Goal: Transaction & Acquisition: Book appointment/travel/reservation

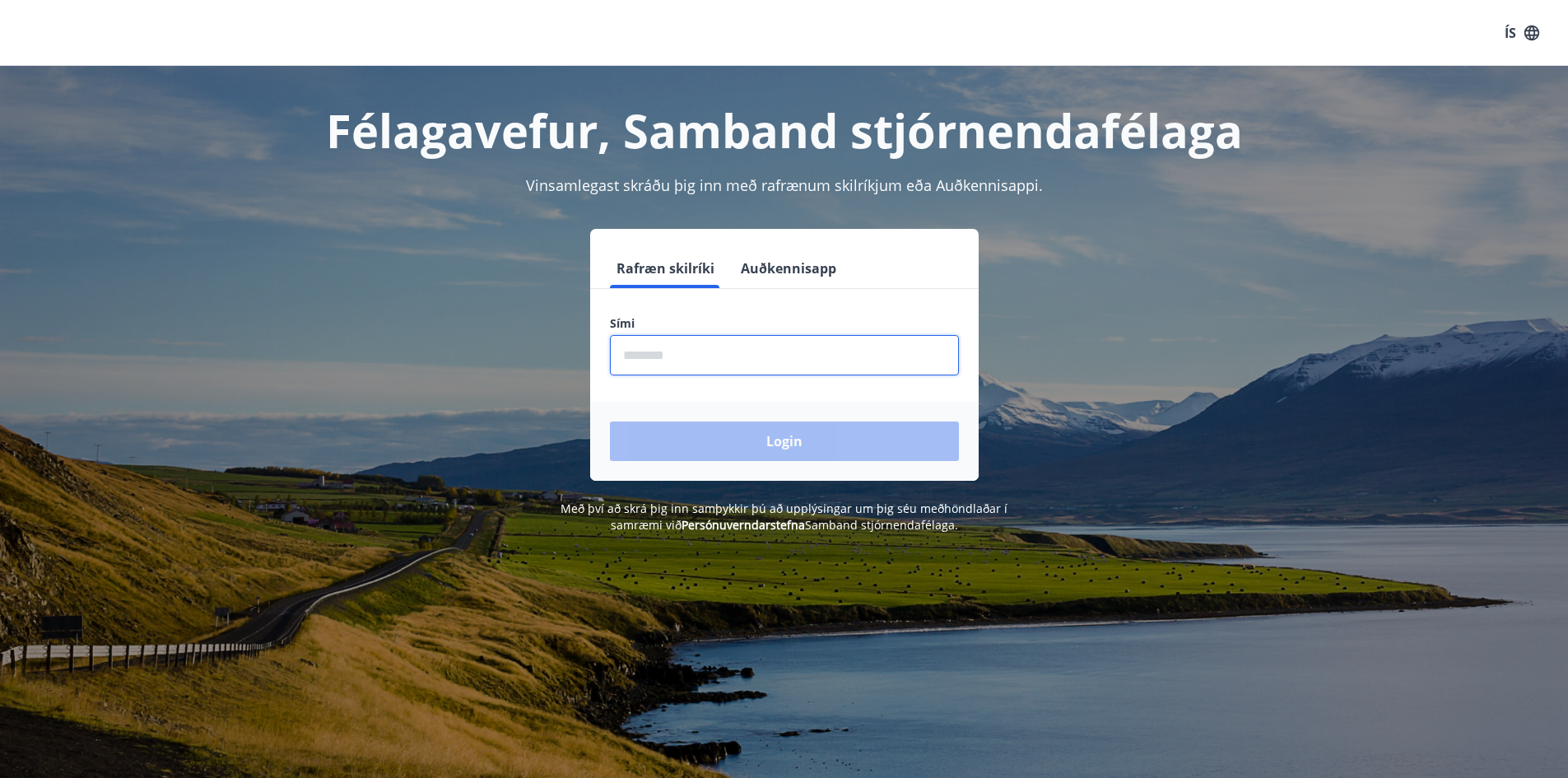
click at [677, 349] on input "phone" at bounding box center [784, 355] width 349 height 40
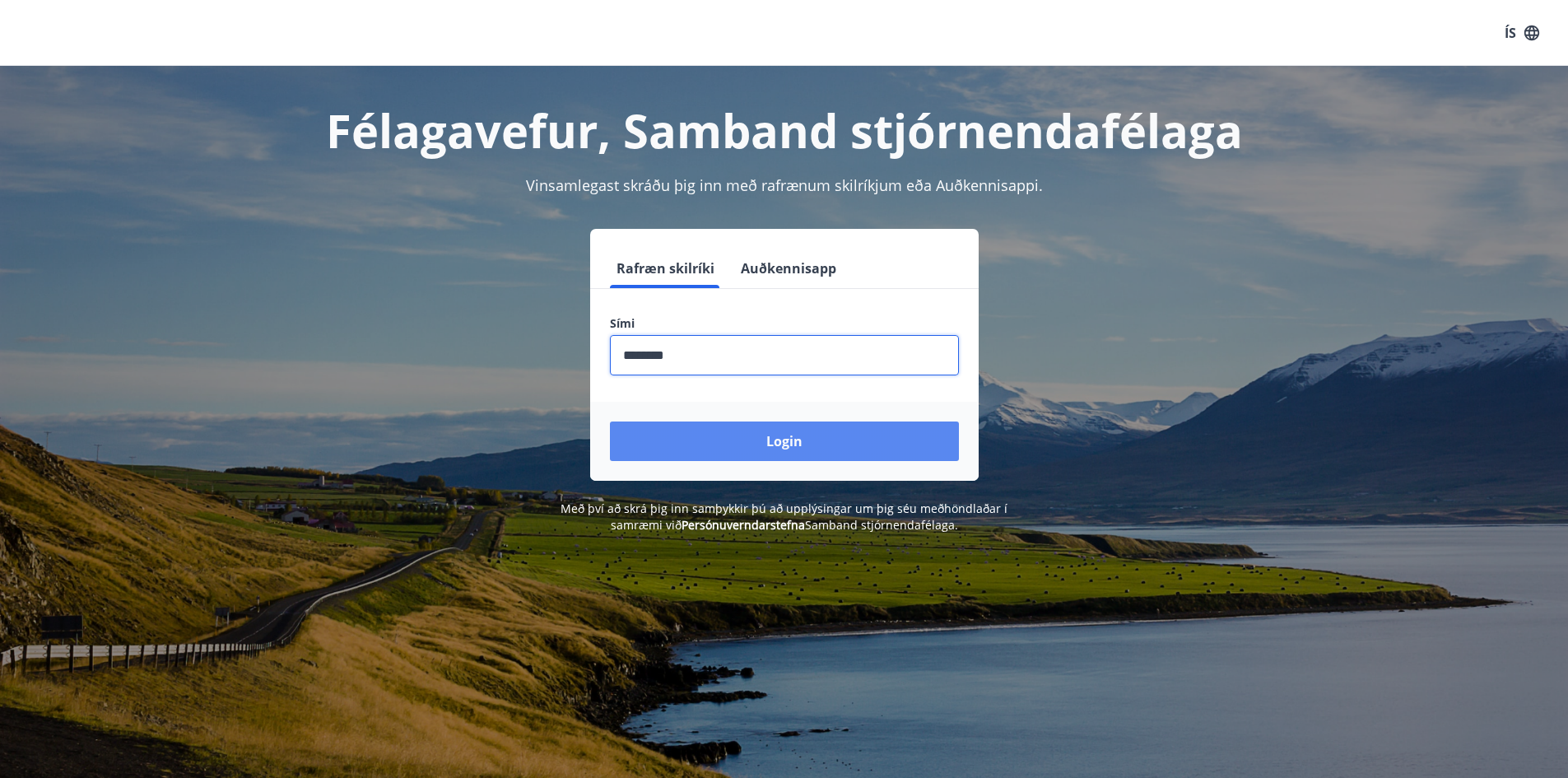
type input "********"
click at [736, 436] on button "Login" at bounding box center [784, 441] width 349 height 39
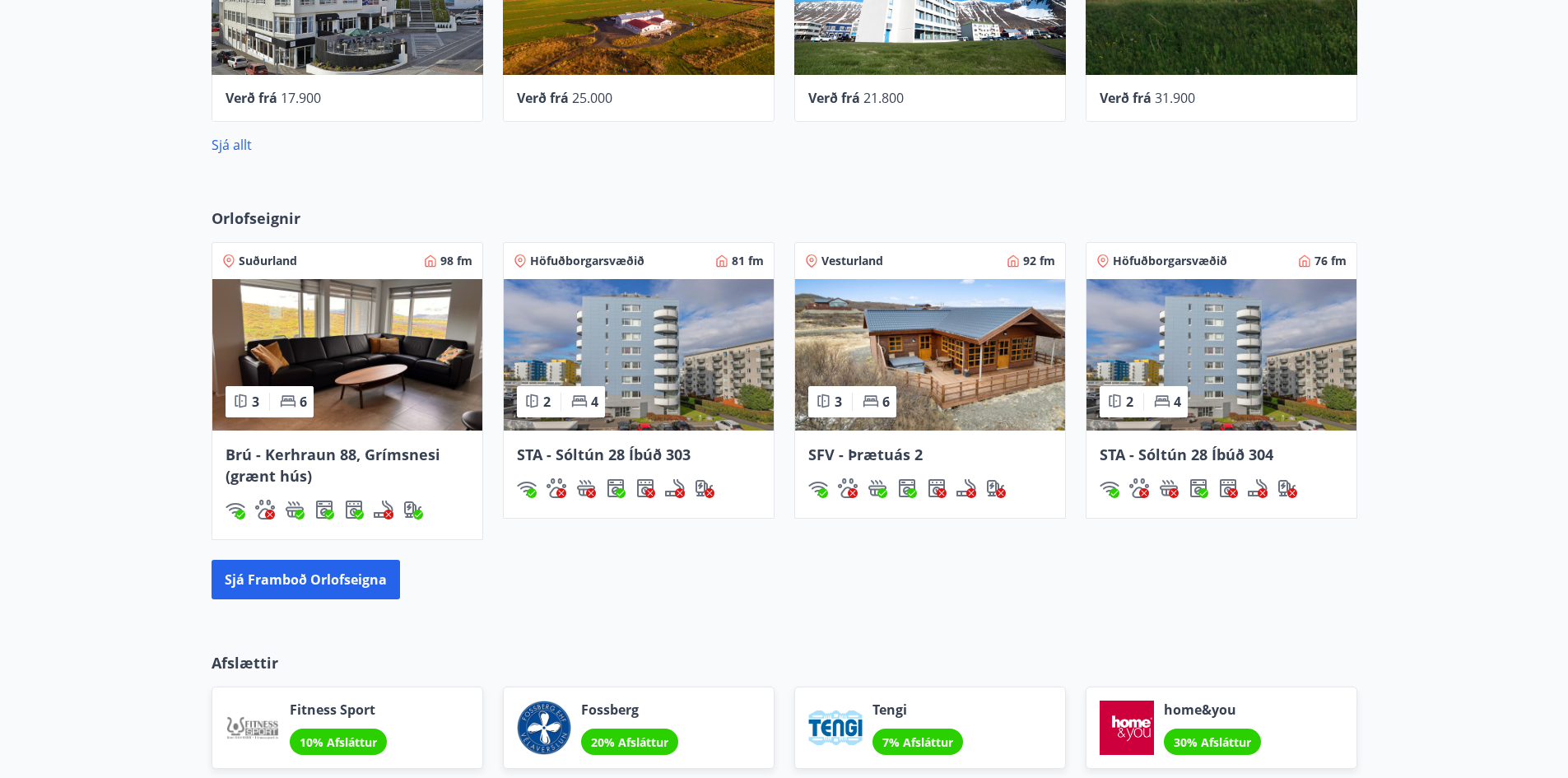
scroll to position [988, 0]
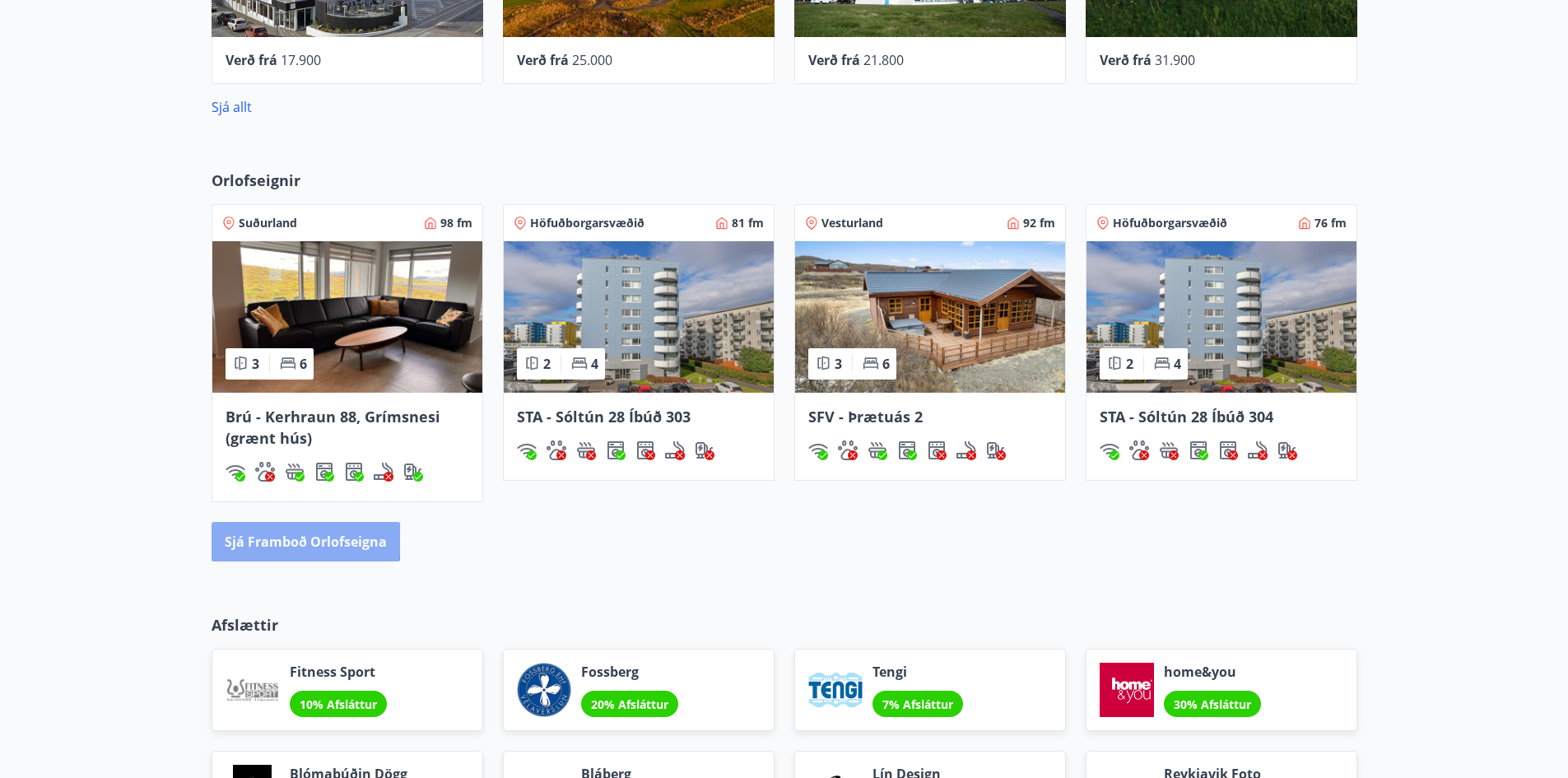
click at [289, 540] on button "Sjá framboð orlofseigna" at bounding box center [306, 541] width 188 height 39
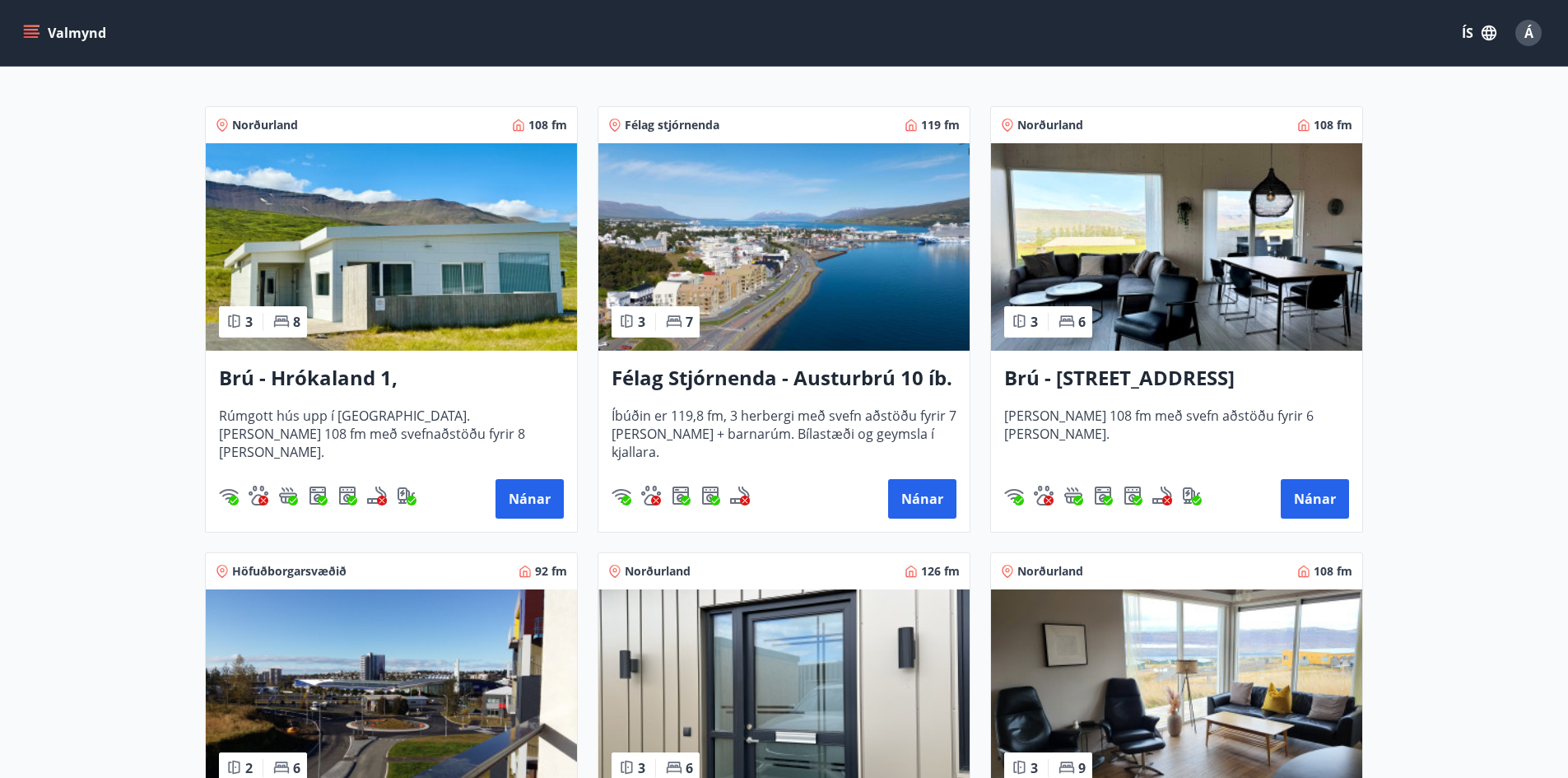
scroll to position [329, 0]
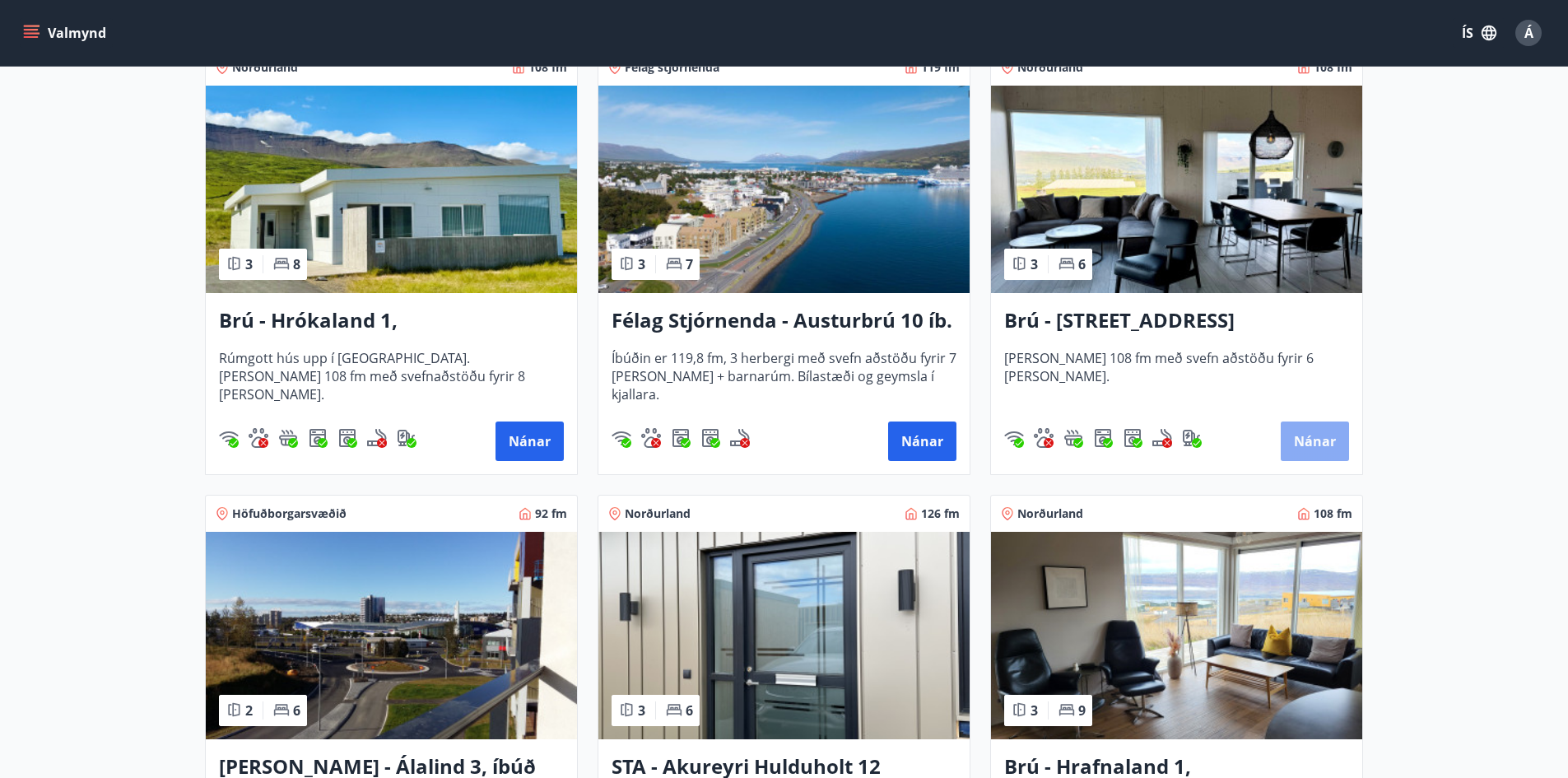
click at [1311, 440] on button "Nánar" at bounding box center [1315, 441] width 68 height 39
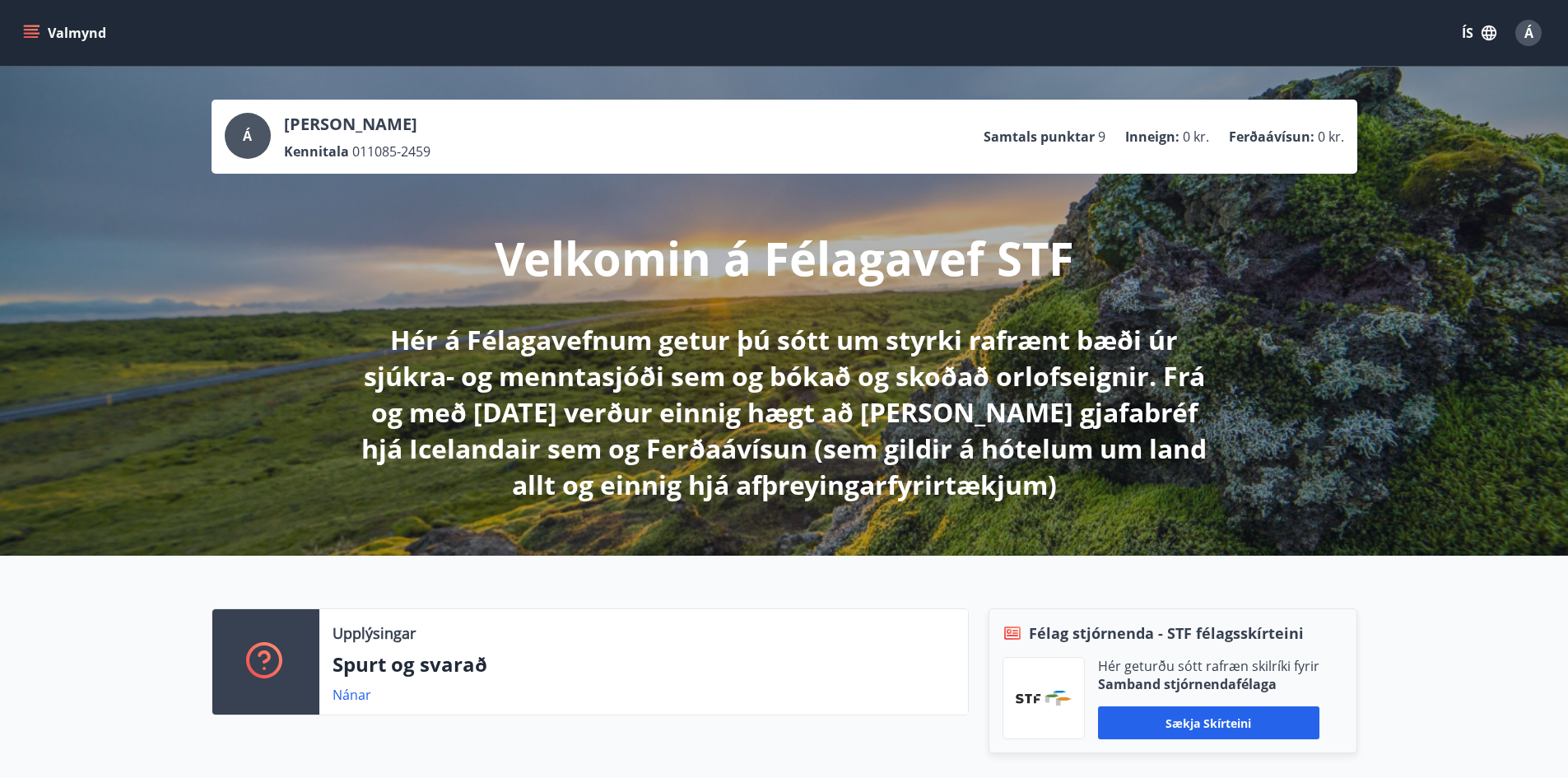
click at [37, 29] on icon "menu" at bounding box center [30, 30] width 15 height 2
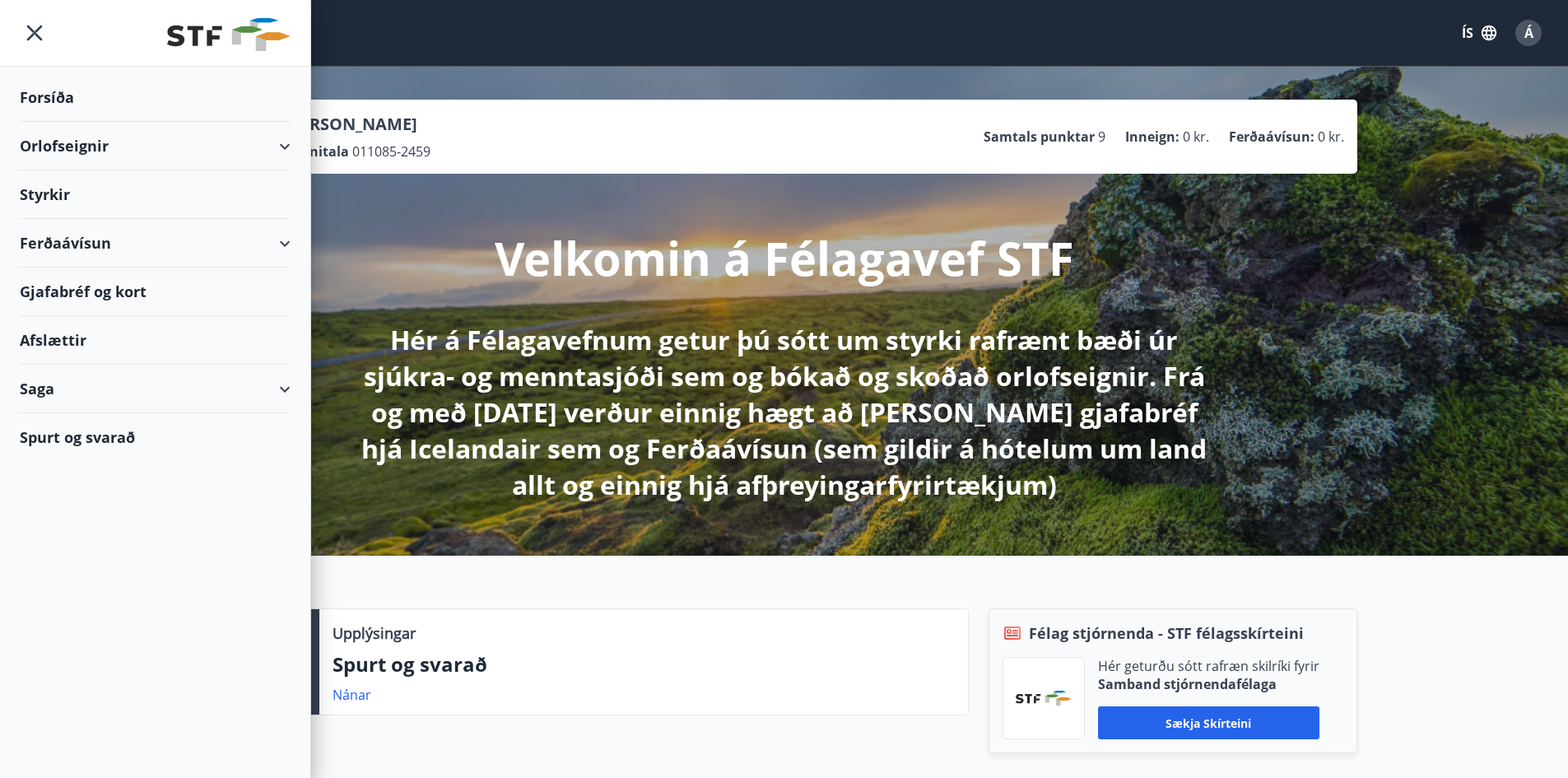
click at [52, 196] on div "Styrkir" at bounding box center [155, 195] width 271 height 49
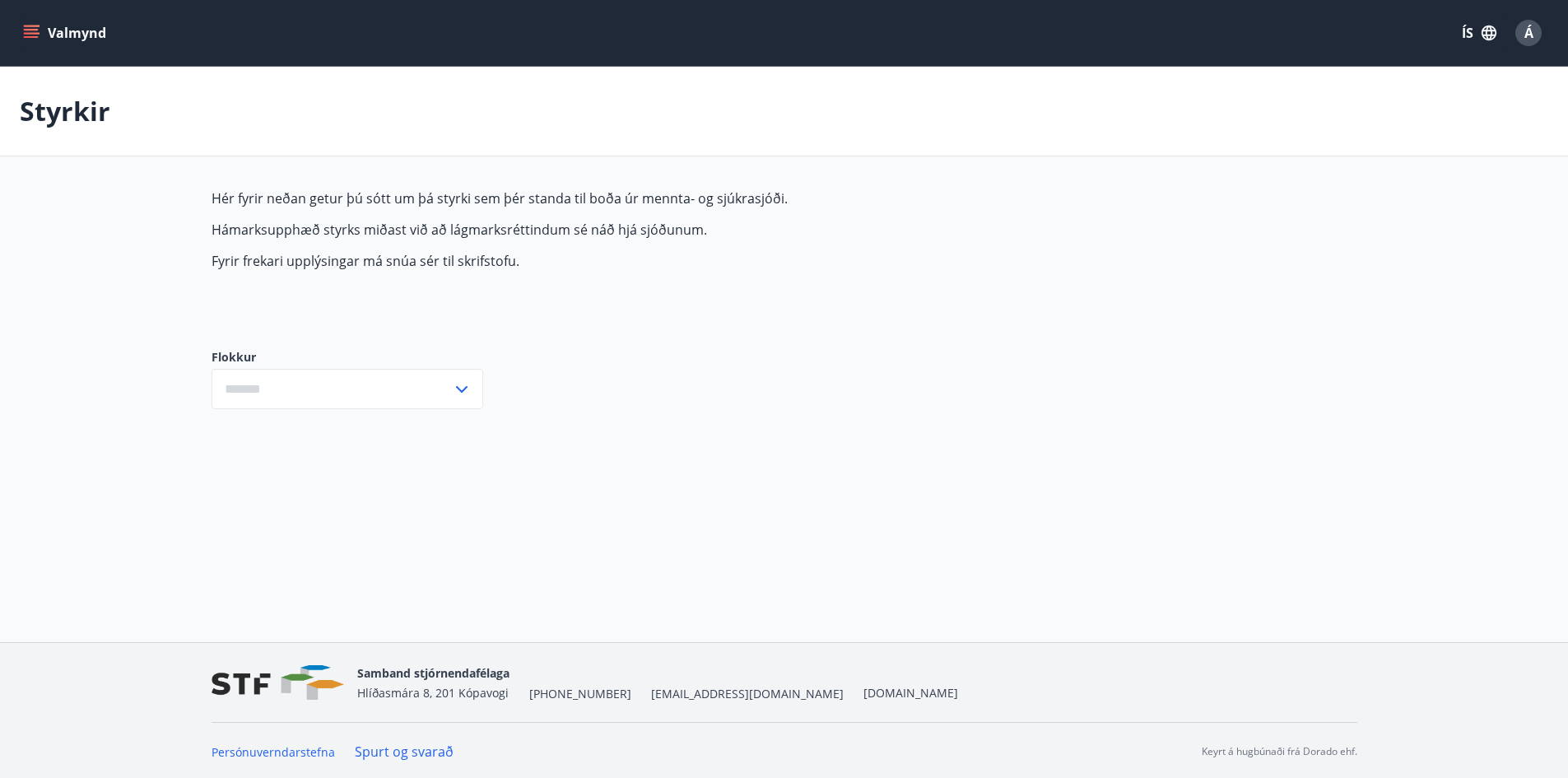
type input "***"
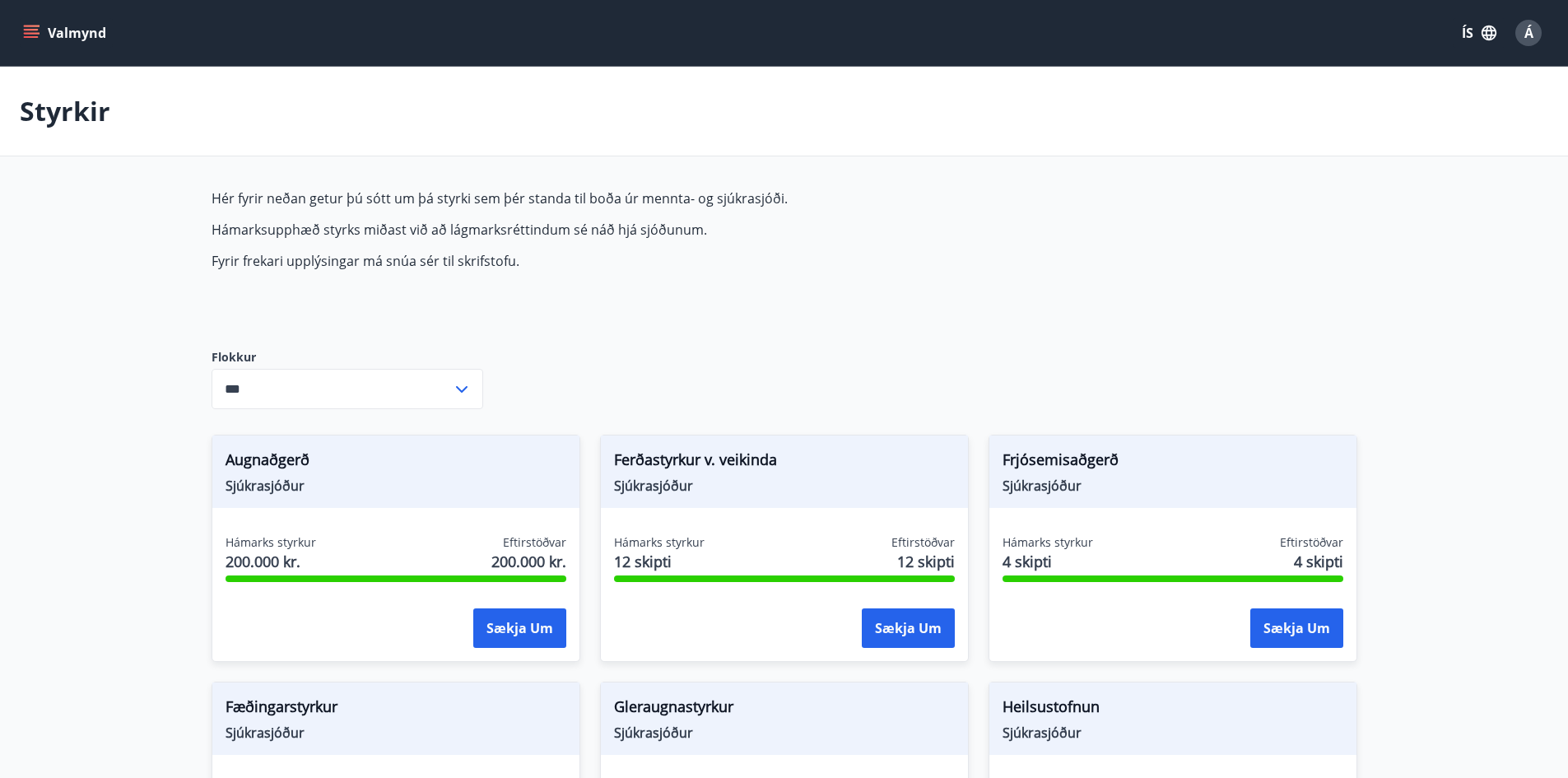
click at [27, 30] on icon "menu" at bounding box center [30, 30] width 15 height 2
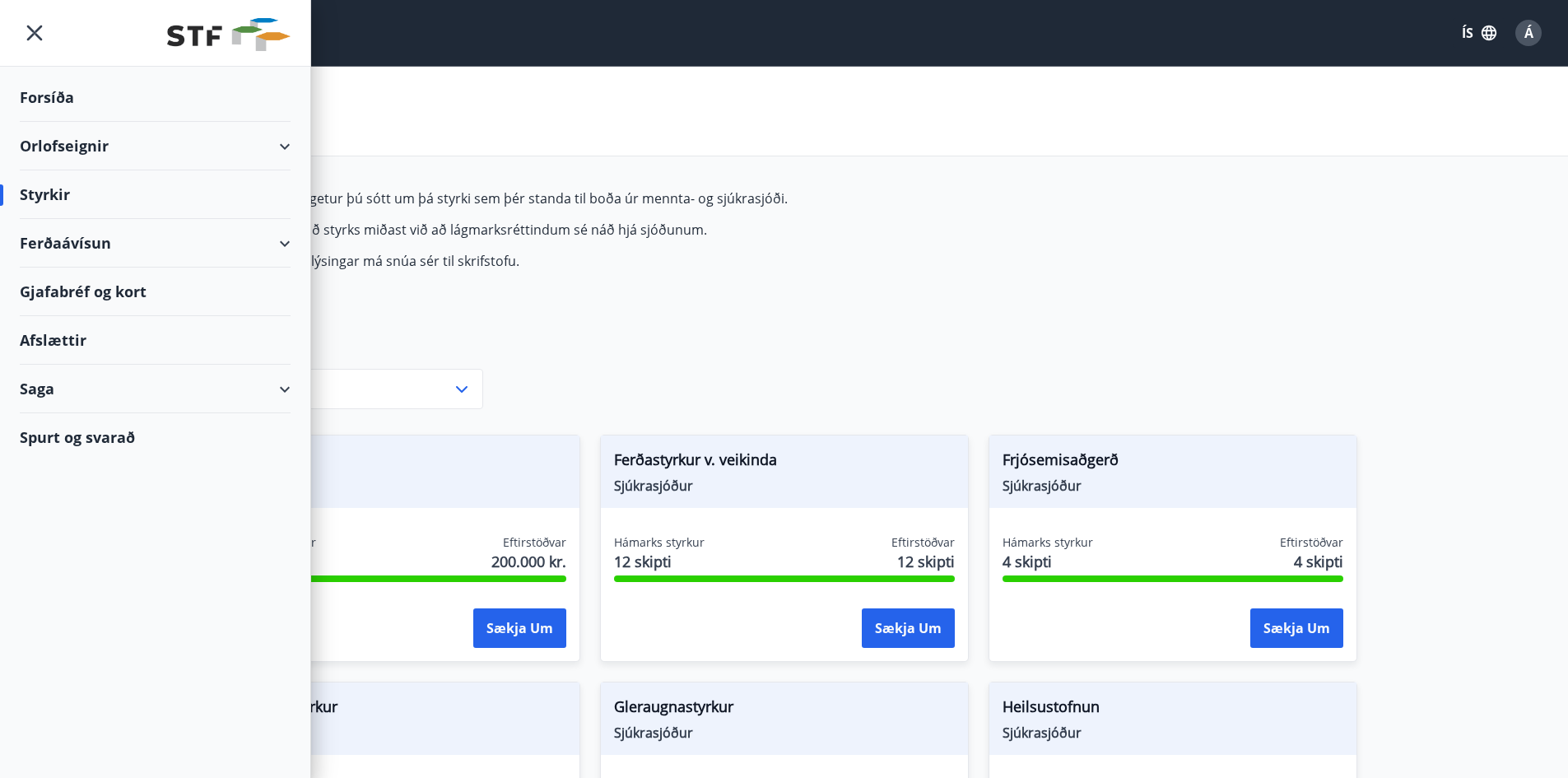
click at [281, 389] on div "Saga" at bounding box center [155, 389] width 271 height 49
click at [70, 598] on div "Styrkjasaga" at bounding box center [155, 604] width 245 height 35
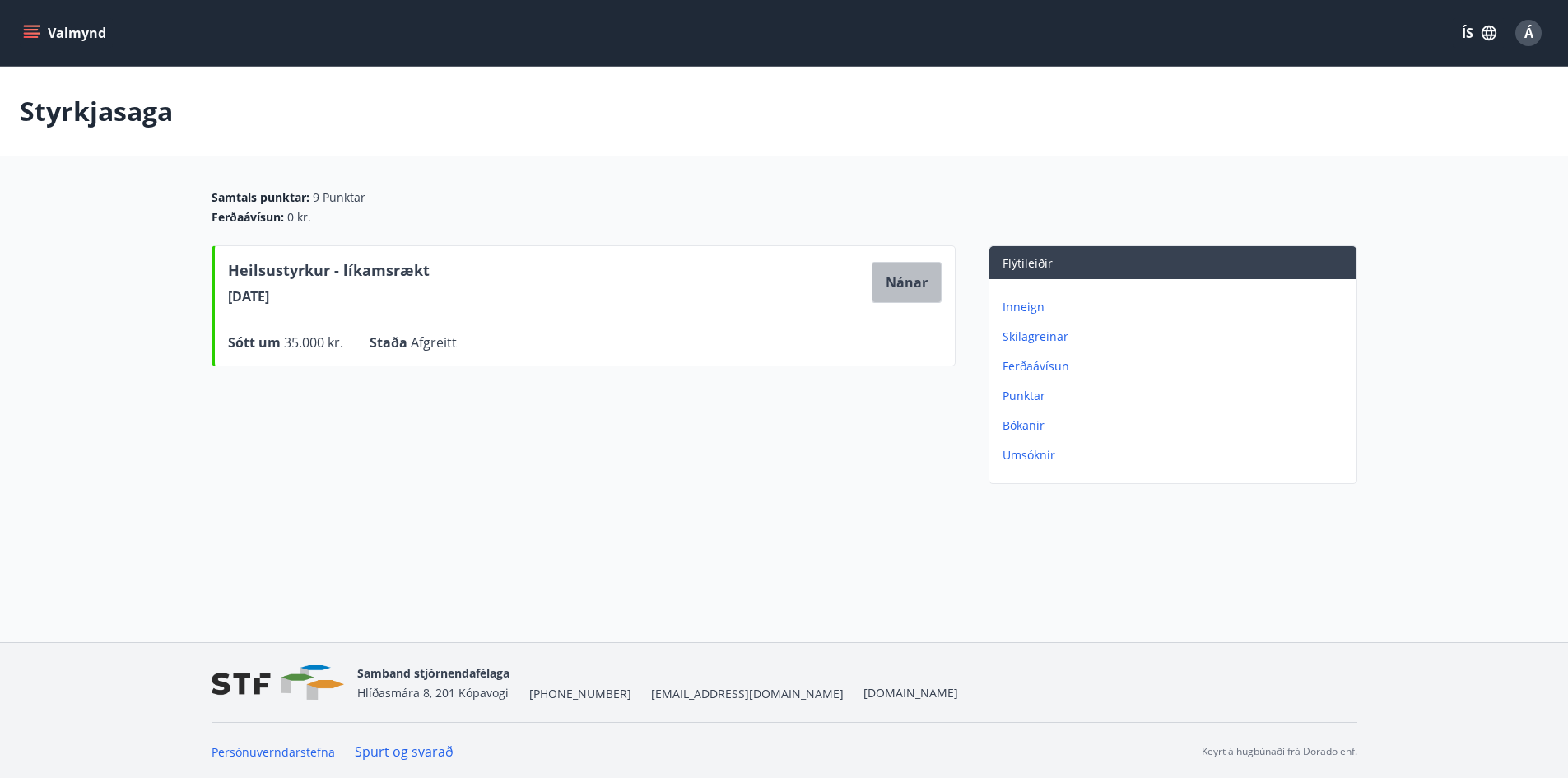
click at [895, 276] on button "Nánar" at bounding box center [907, 281] width 70 height 41
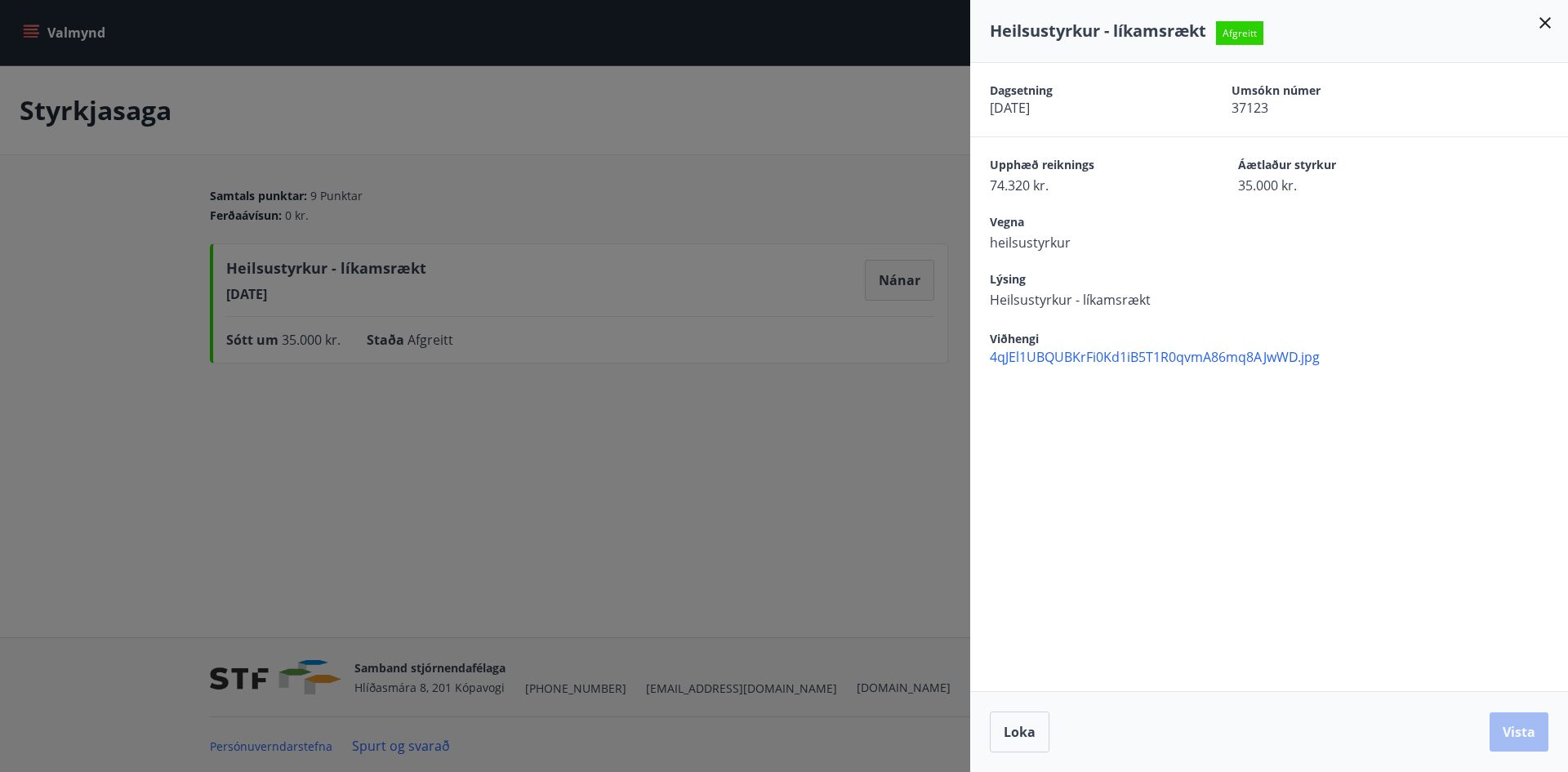
click at [1544, 19] on icon at bounding box center [1546, 22] width 20 height 20
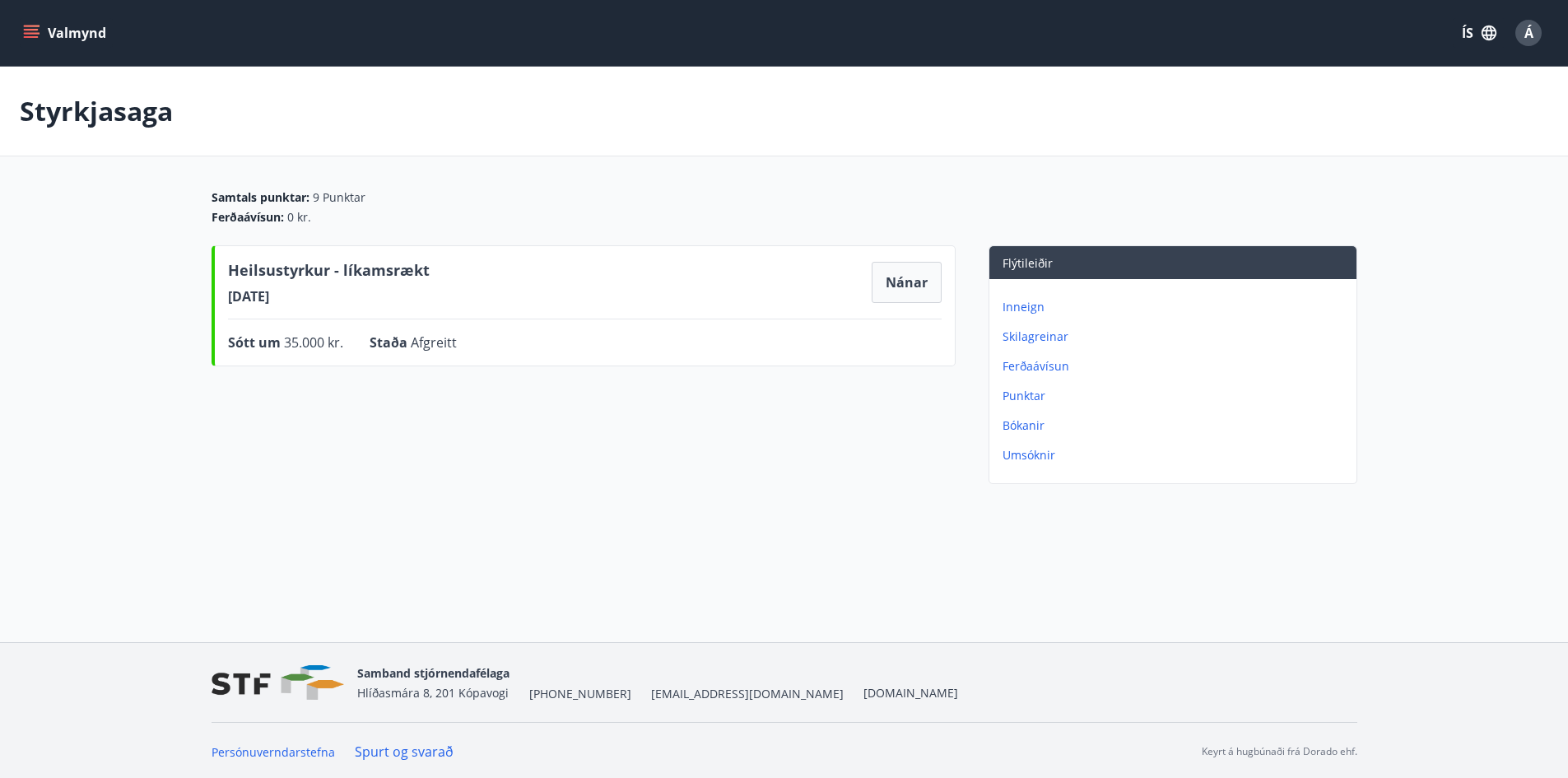
click at [387, 431] on div "Heilsustyrkur - líkamsrækt 06.11.2024 Nánar Sótt um 35.000 kr. Staða Afgreitt N…" at bounding box center [584, 369] width 744 height 246
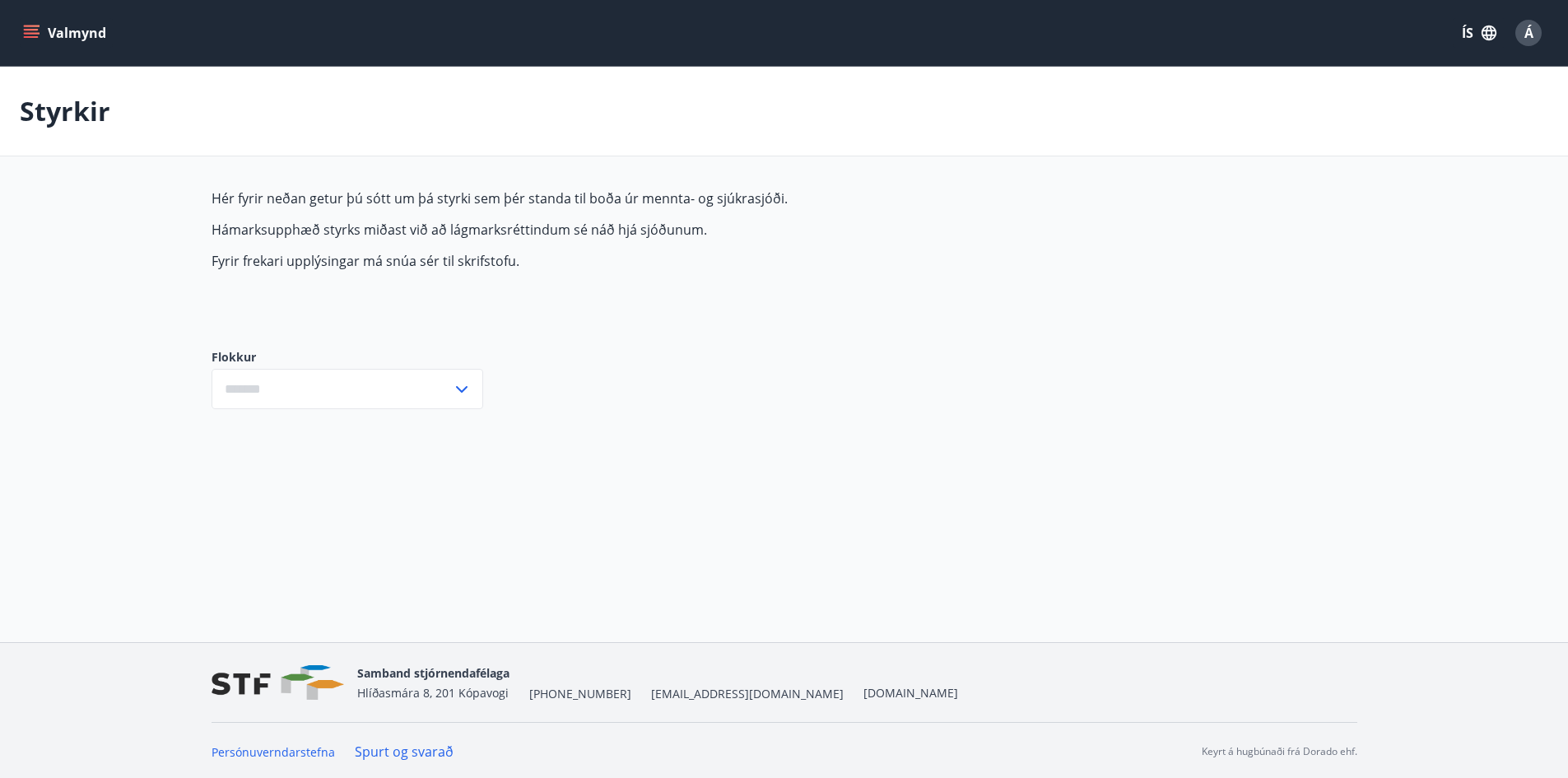
type input "***"
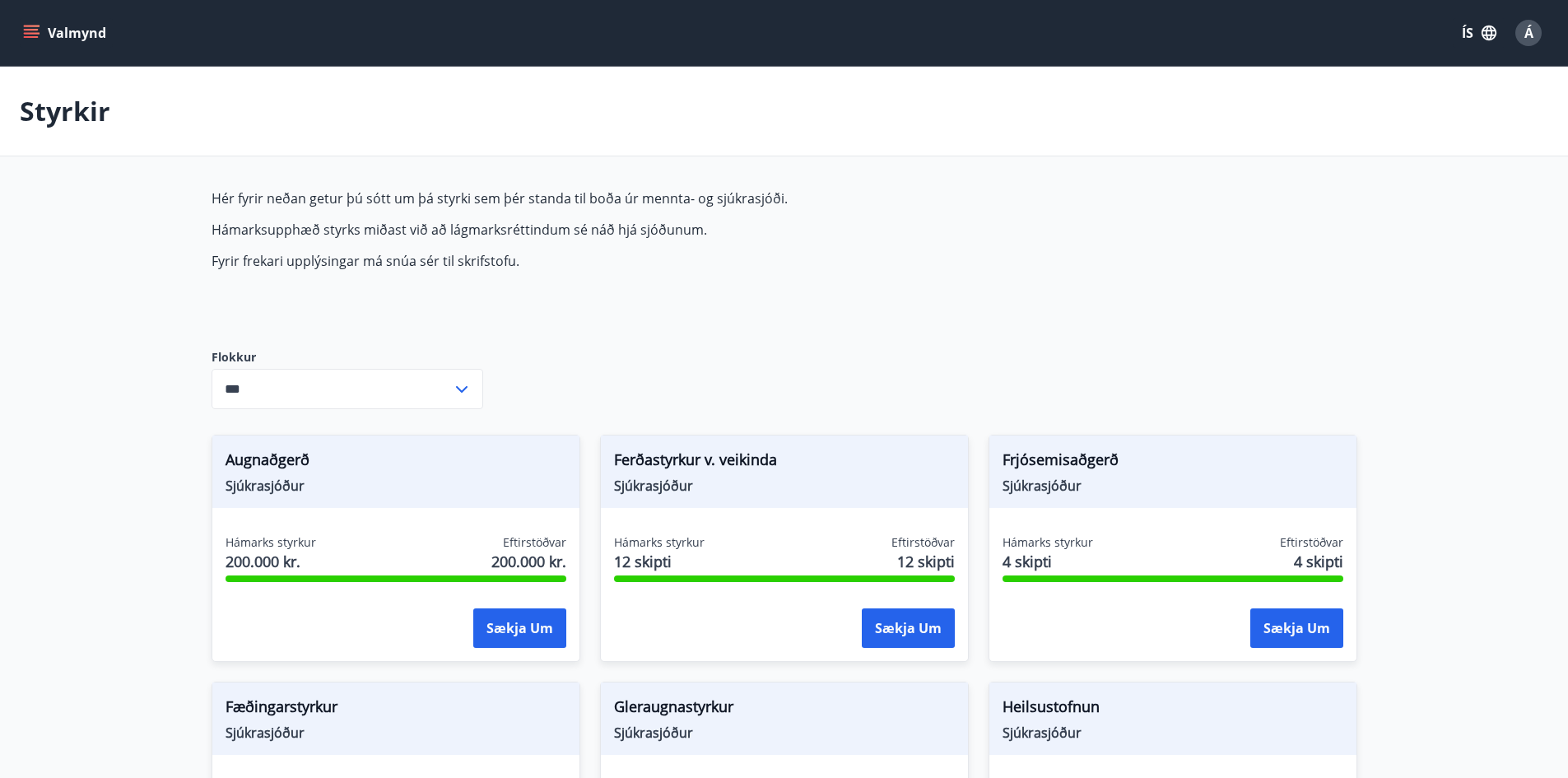
click at [41, 20] on button "Valmynd" at bounding box center [66, 33] width 93 height 30
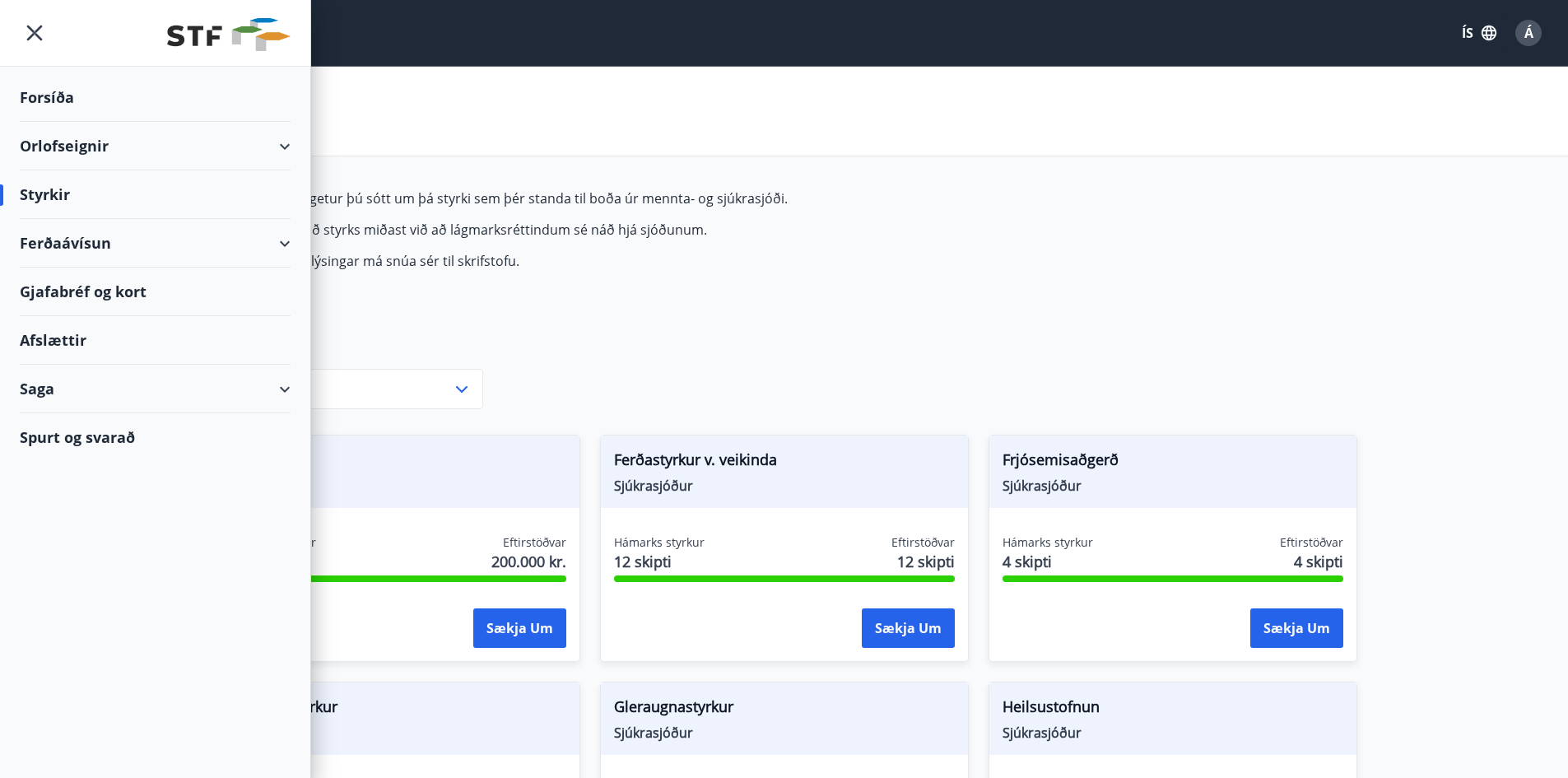
click at [277, 394] on div "Saga" at bounding box center [155, 389] width 271 height 49
click at [62, 569] on div "Inneign" at bounding box center [155, 569] width 245 height 35
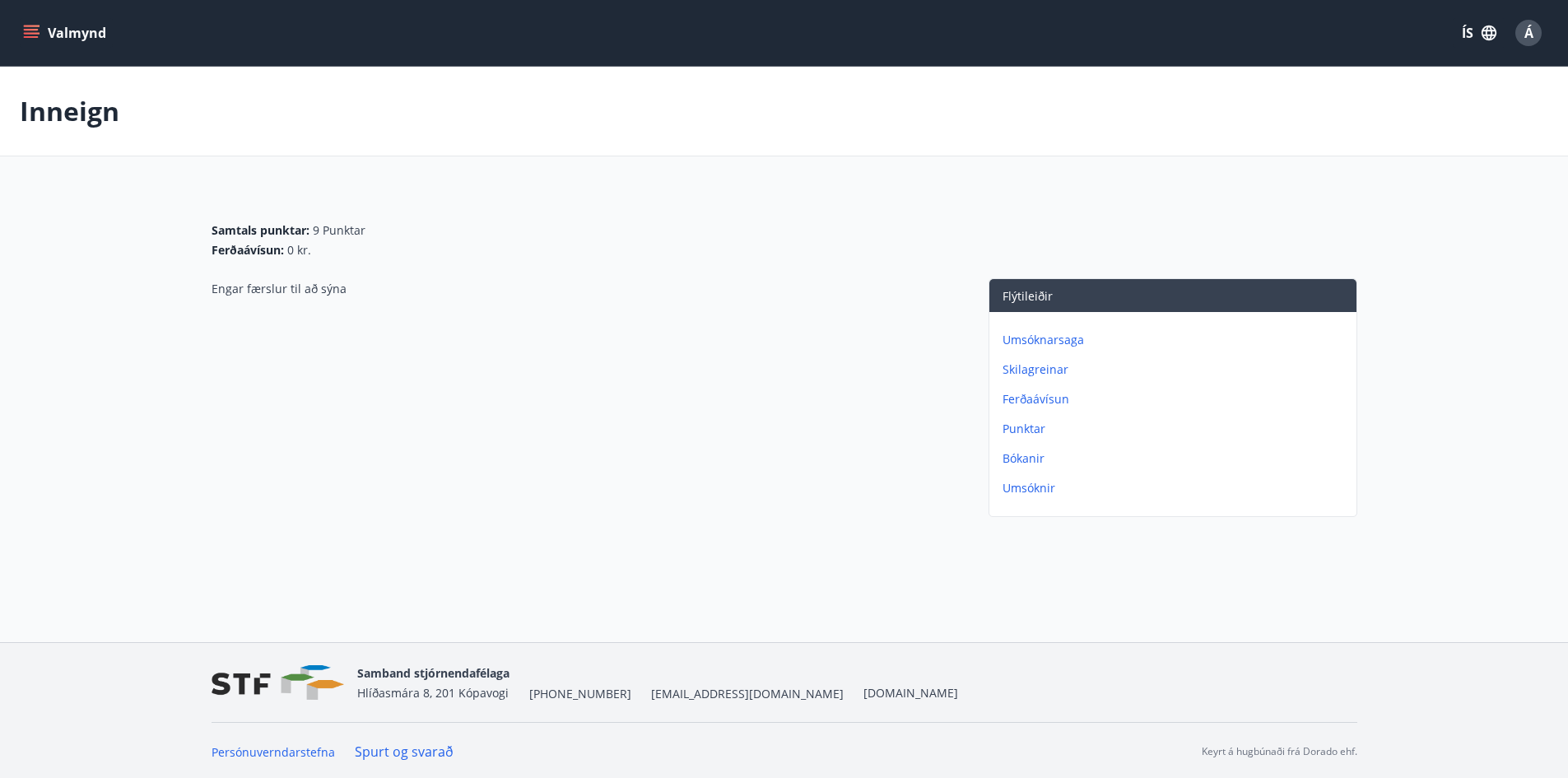
click at [38, 31] on icon "menu" at bounding box center [30, 32] width 17 height 17
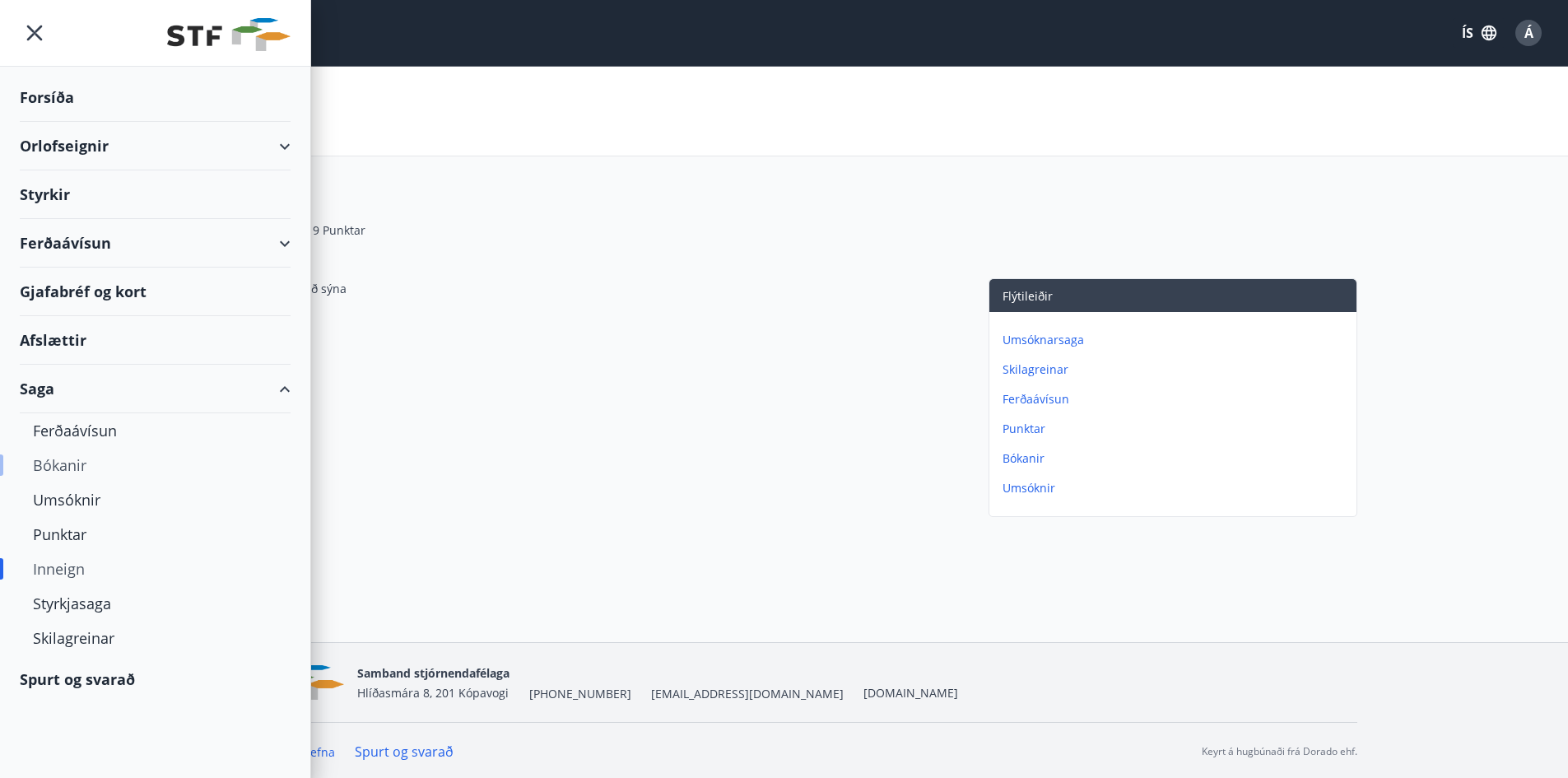
click at [58, 463] on div "Bókanir" at bounding box center [155, 465] width 245 height 35
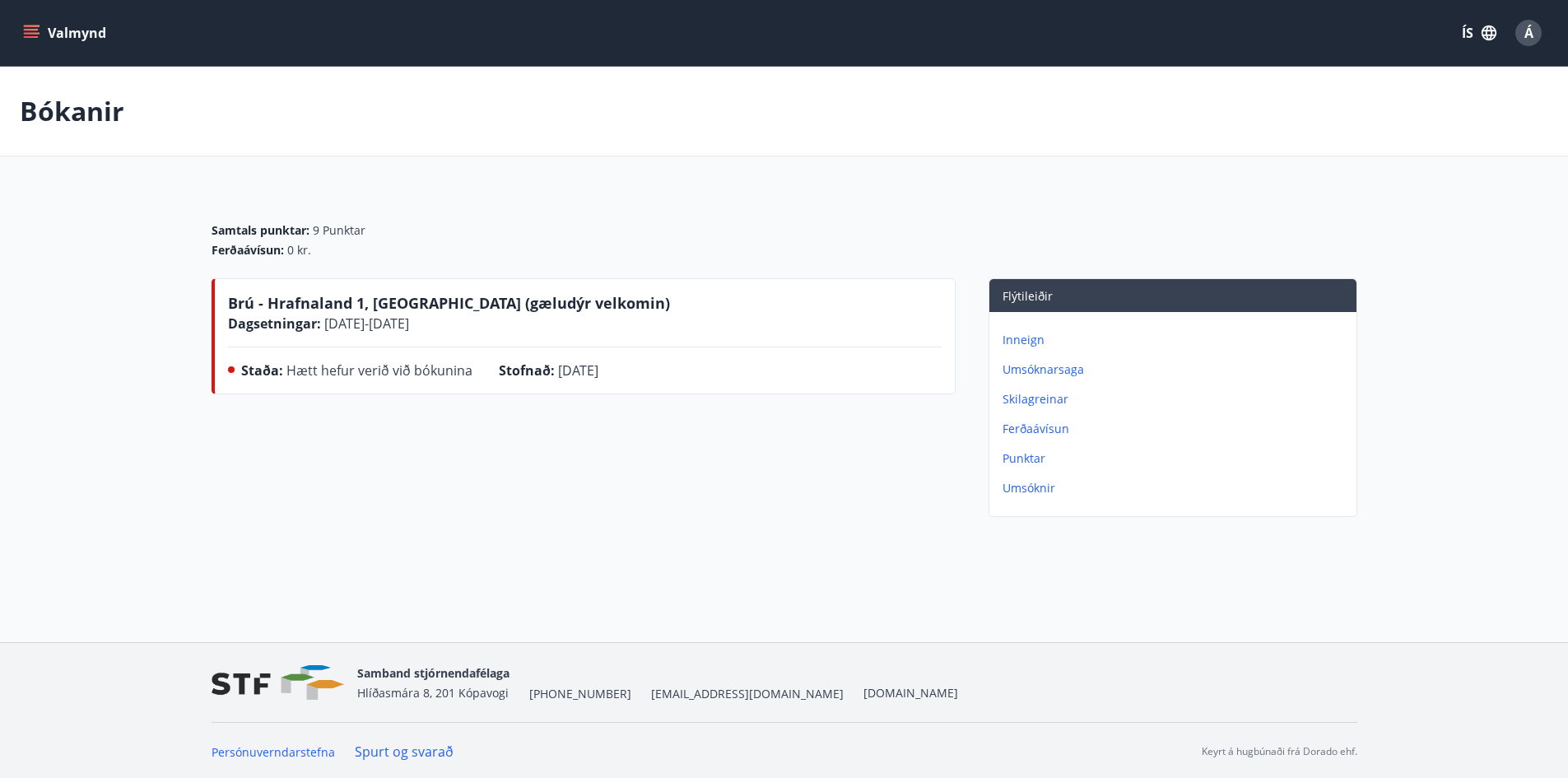
click at [34, 32] on icon "menu" at bounding box center [30, 32] width 17 height 17
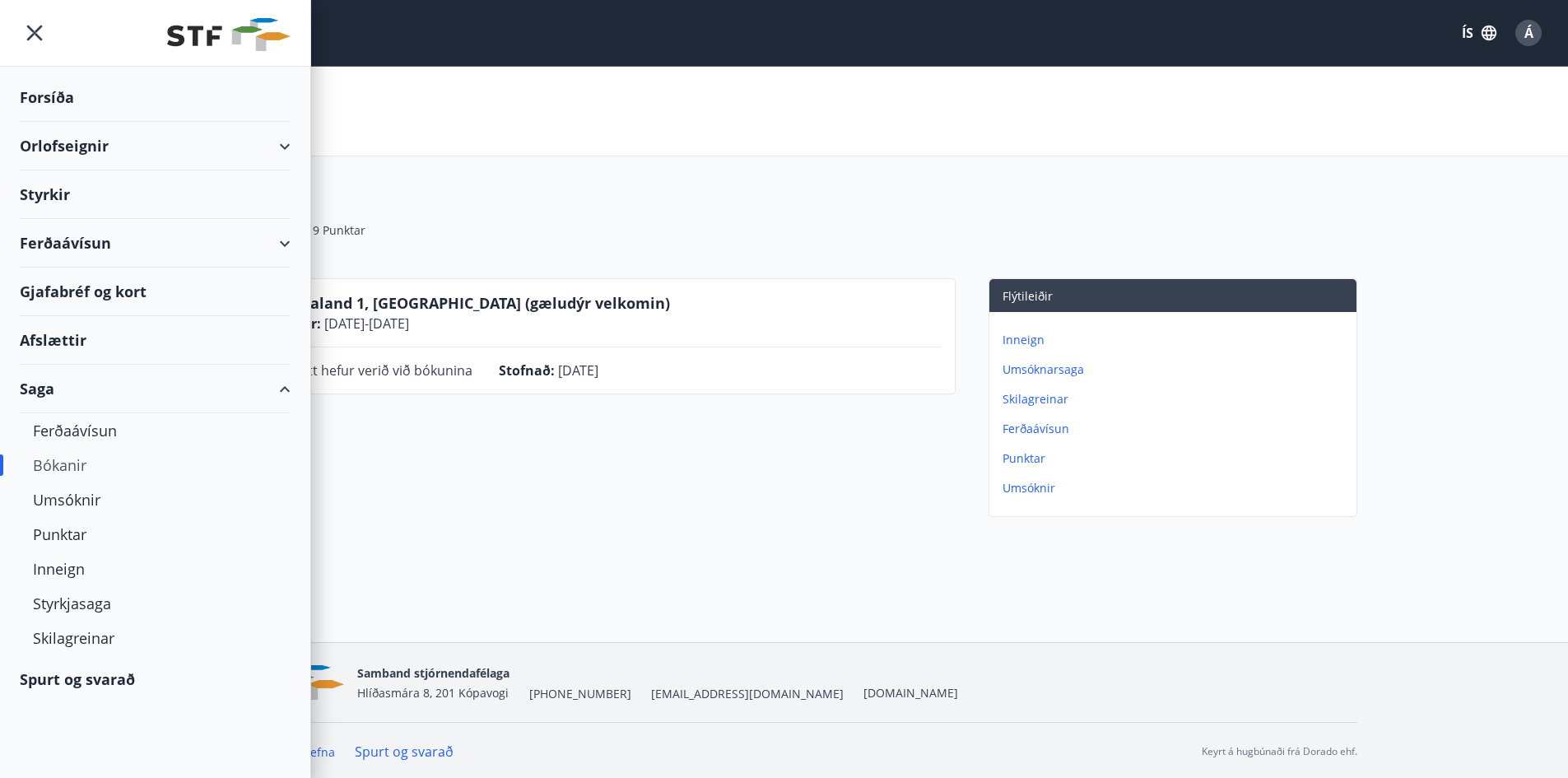
click at [257, 145] on div "Orlofseignir" at bounding box center [155, 146] width 271 height 49
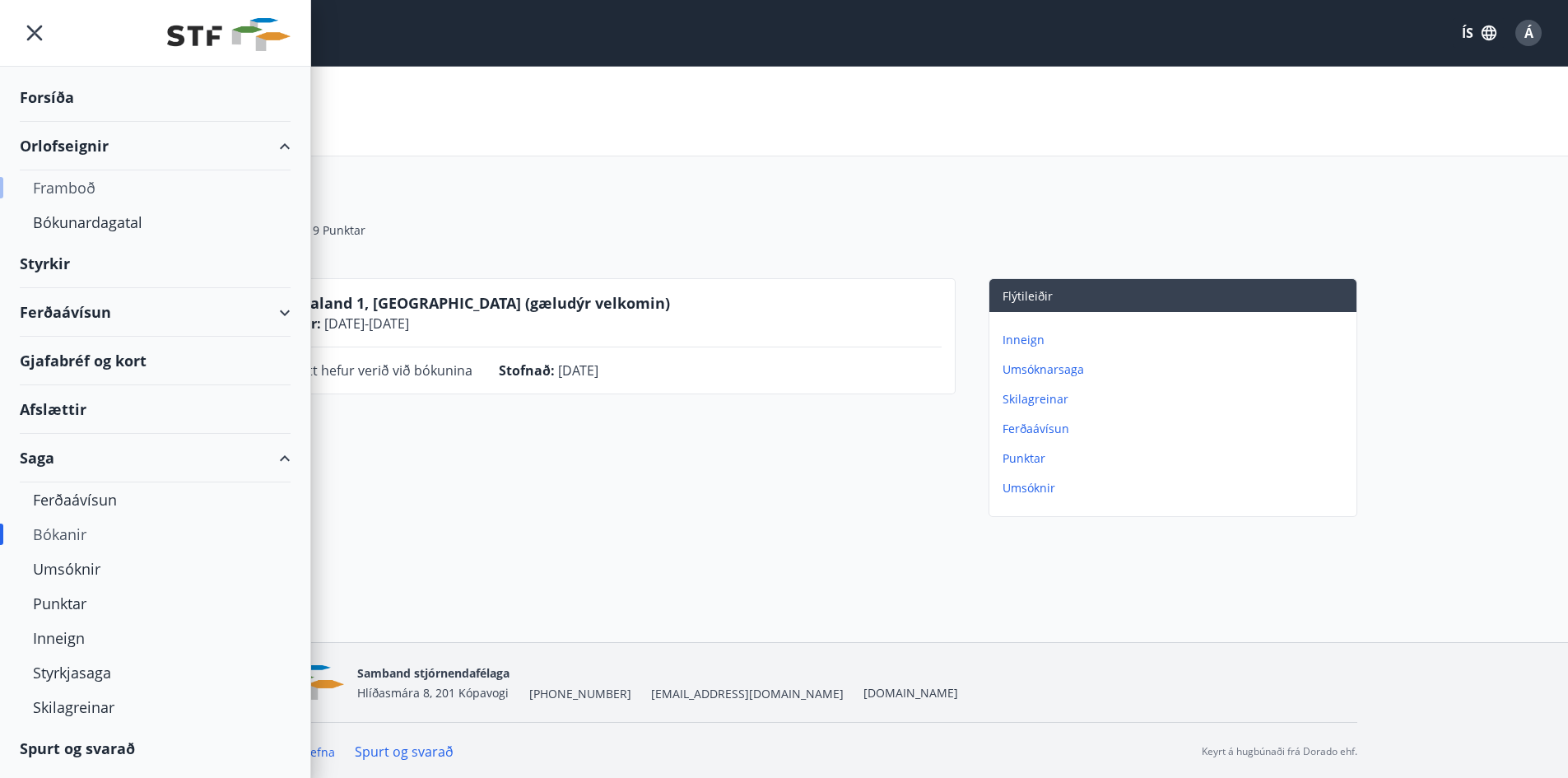
click at [78, 185] on div "Framboð" at bounding box center [155, 188] width 245 height 35
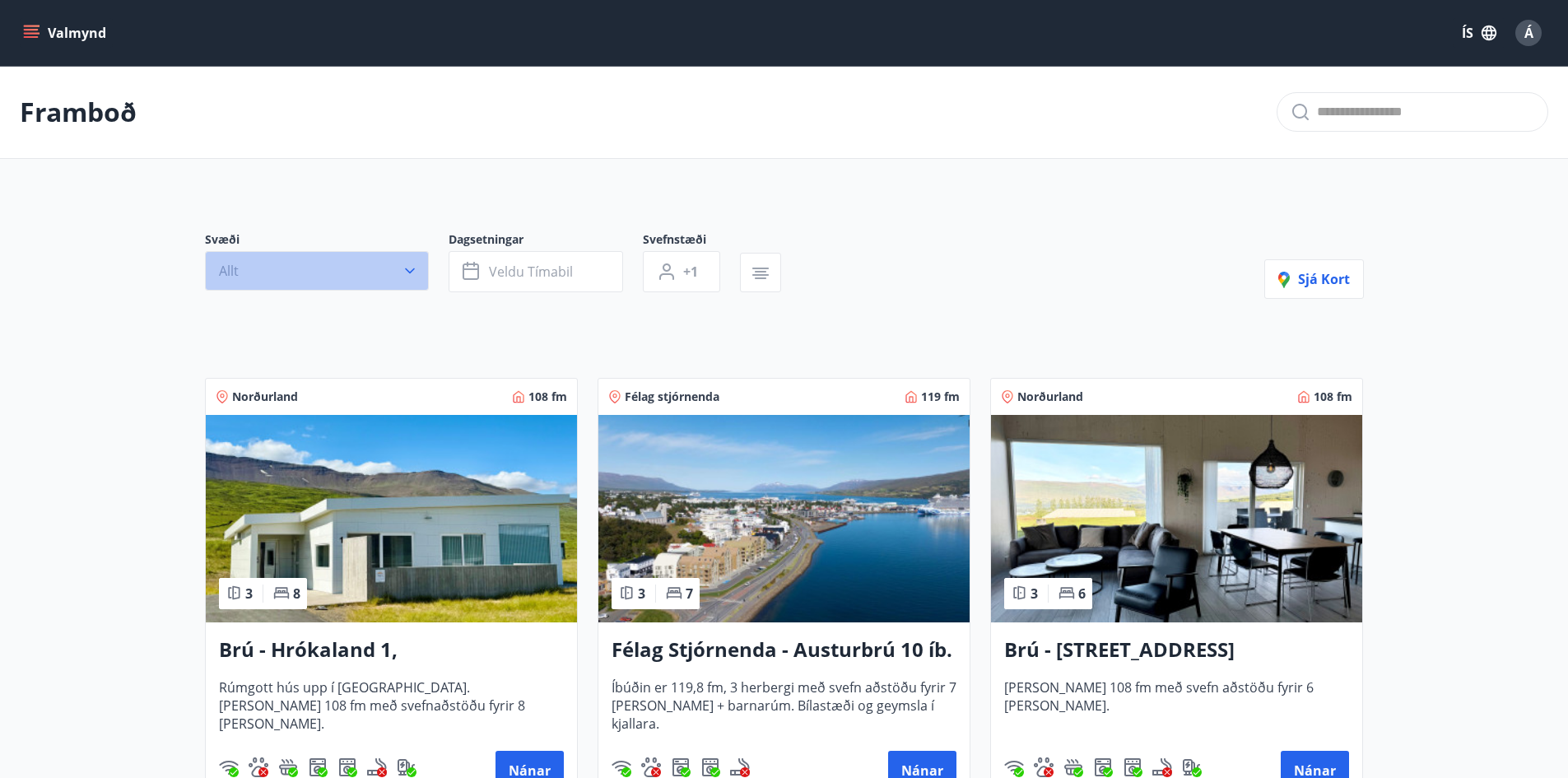
click at [340, 254] on button "Allt" at bounding box center [316, 270] width 224 height 39
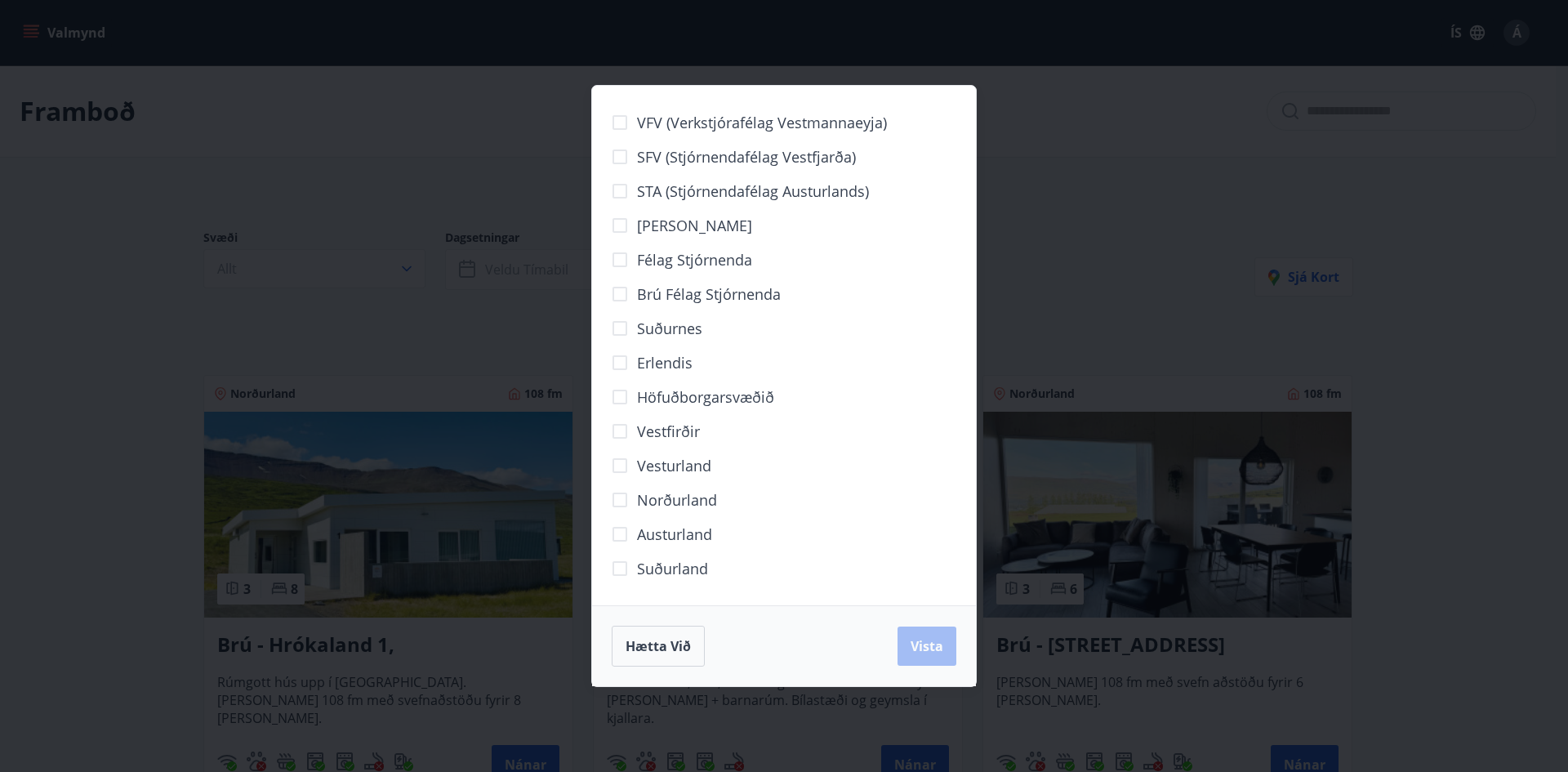
click at [646, 499] on span "Norðurland" at bounding box center [677, 500] width 80 height 22
click at [923, 647] on span "Vista" at bounding box center [927, 646] width 33 height 18
